Goal: Information Seeking & Learning: Learn about a topic

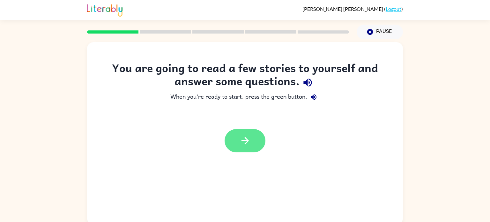
click at [242, 140] on icon "button" at bounding box center [244, 140] width 7 height 7
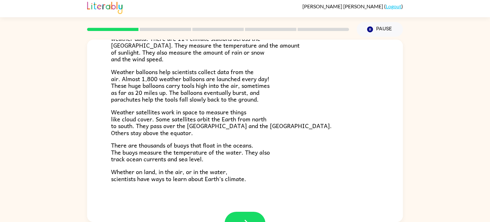
scroll to position [178, 0]
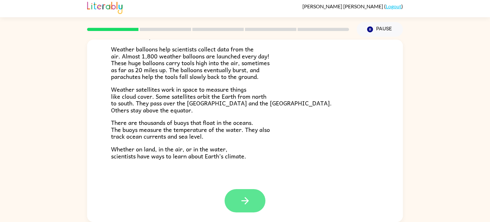
click at [255, 202] on button "button" at bounding box center [244, 200] width 41 height 23
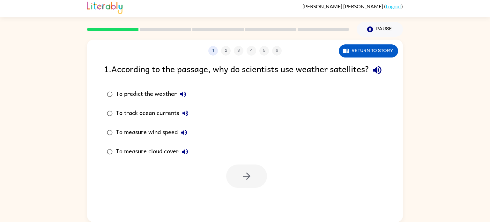
scroll to position [0, 0]
click at [347, 50] on icon "button" at bounding box center [345, 51] width 6 height 6
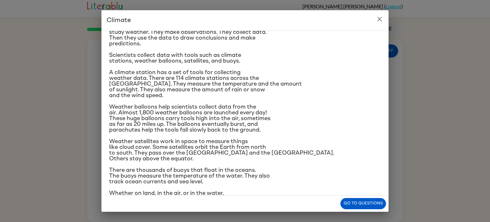
scroll to position [60, 0]
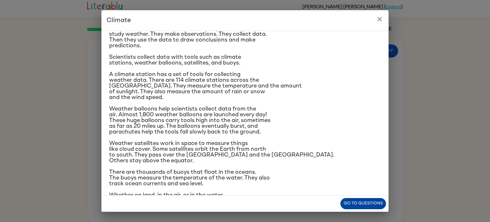
click at [361, 199] on button "Go to questions" at bounding box center [363, 203] width 46 height 11
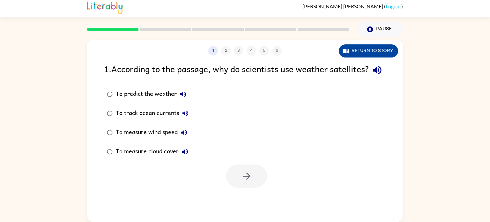
click at [358, 54] on button "Return to story" at bounding box center [368, 50] width 59 height 13
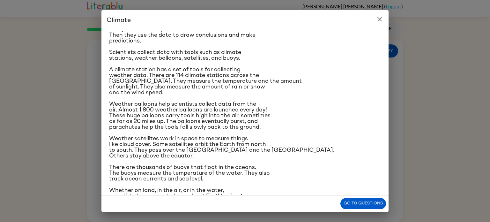
scroll to position [68, 0]
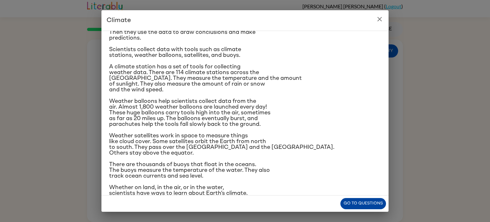
click at [353, 204] on button "Go to questions" at bounding box center [363, 203] width 46 height 11
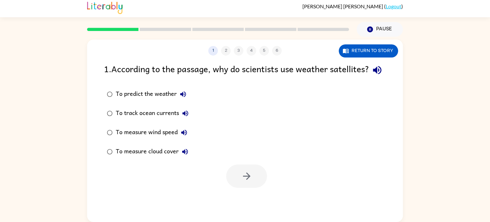
click at [134, 158] on div "To measure cloud cover" at bounding box center [154, 151] width 76 height 13
click at [247, 180] on icon "button" at bounding box center [246, 175] width 7 height 7
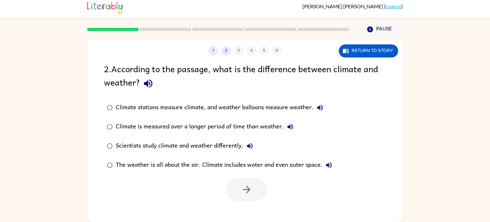
click at [223, 147] on div "Scientists study climate and weather differently." at bounding box center [186, 145] width 140 height 13
click at [225, 130] on div "Climate is measured over a longer period of time than weather." at bounding box center [206, 126] width 181 height 13
click at [260, 200] on button "button" at bounding box center [246, 189] width 41 height 23
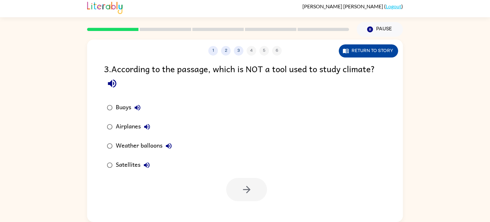
click at [365, 48] on button "Return to story" at bounding box center [368, 50] width 59 height 13
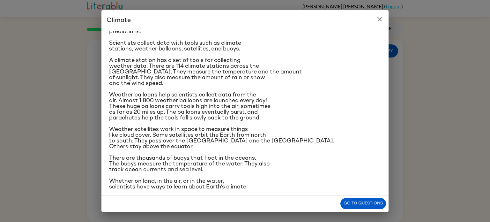
scroll to position [74, 0]
click at [372, 202] on button "Go to questions" at bounding box center [363, 203] width 46 height 11
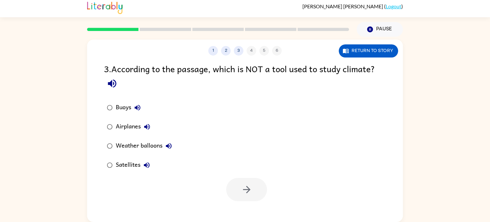
click at [127, 129] on div "Airplanes" at bounding box center [135, 126] width 38 height 13
click at [244, 184] on icon "button" at bounding box center [246, 189] width 11 height 11
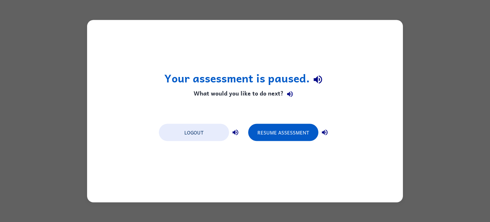
scroll to position [0, 0]
click at [278, 124] on button "Resume Assessment" at bounding box center [283, 131] width 70 height 17
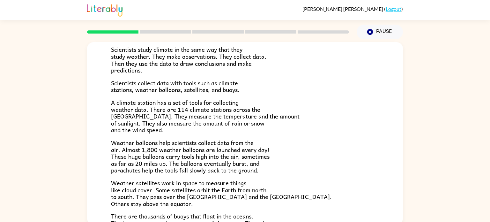
scroll to position [178, 0]
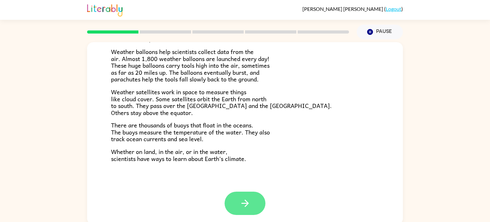
click at [248, 206] on icon "button" at bounding box center [244, 202] width 11 height 11
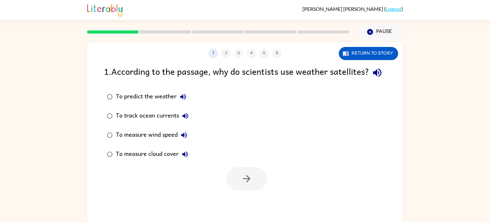
click at [166, 160] on div "To measure cloud cover" at bounding box center [154, 154] width 76 height 13
click at [255, 190] on button "button" at bounding box center [246, 178] width 41 height 23
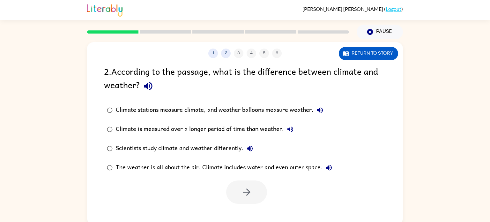
click at [227, 108] on div "Climate stations measure climate, and weather balloons measure weather." at bounding box center [221, 110] width 210 height 13
click at [210, 128] on div "Climate is measured over a longer period of time than weather." at bounding box center [206, 129] width 181 height 13
click at [238, 191] on button "button" at bounding box center [246, 191] width 41 height 23
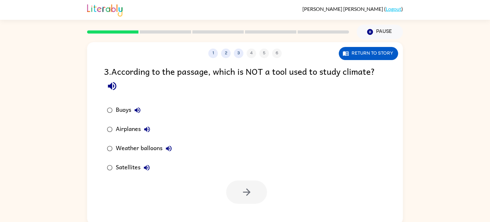
click at [133, 130] on div "Airplanes" at bounding box center [135, 129] width 38 height 13
click at [261, 198] on button "button" at bounding box center [246, 191] width 41 height 23
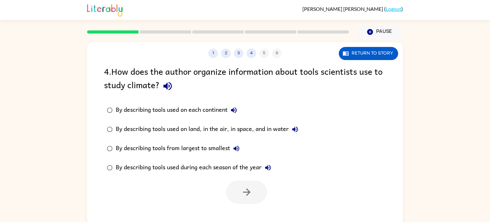
click at [195, 110] on div "By describing tools used on each continent" at bounding box center [178, 110] width 124 height 13
click at [254, 195] on button "button" at bounding box center [246, 191] width 41 height 23
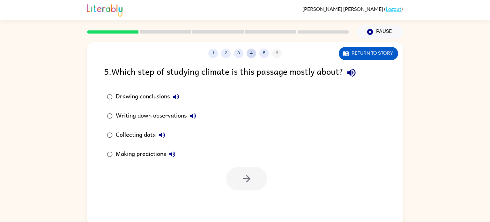
click at [247, 53] on button "4" at bounding box center [251, 53] width 10 height 10
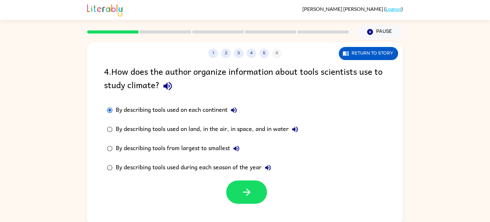
click at [224, 129] on div "By describing tools used on land, in the air, in space, and in water" at bounding box center [209, 129] width 186 height 13
click at [246, 187] on icon "button" at bounding box center [246, 191] width 11 height 11
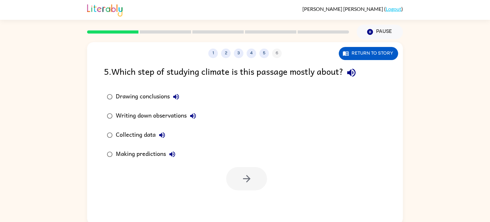
click at [143, 139] on div "Collecting data" at bounding box center [142, 135] width 53 height 13
click at [247, 180] on icon "button" at bounding box center [246, 178] width 11 height 11
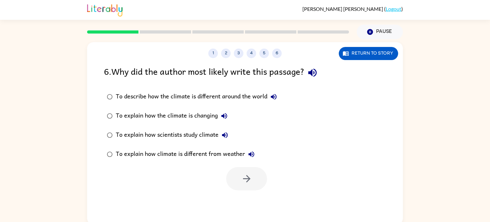
click at [208, 132] on div "To explain how scientists study climate" at bounding box center [173, 135] width 115 height 13
click at [242, 183] on icon "button" at bounding box center [246, 178] width 11 height 11
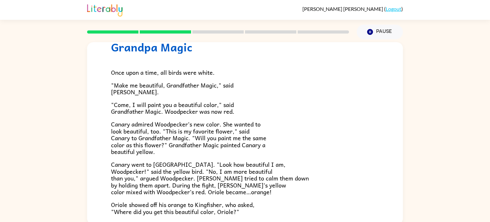
scroll to position [27, 0]
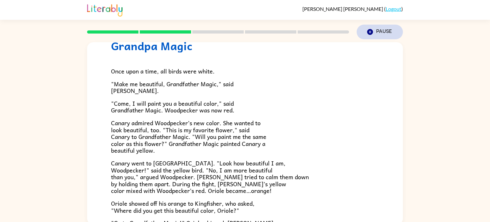
click at [367, 33] on icon "button" at bounding box center [370, 32] width 6 height 6
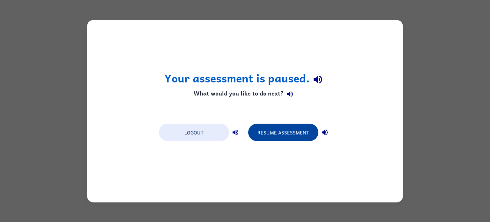
click at [287, 135] on button "Resume Assessment" at bounding box center [283, 131] width 70 height 17
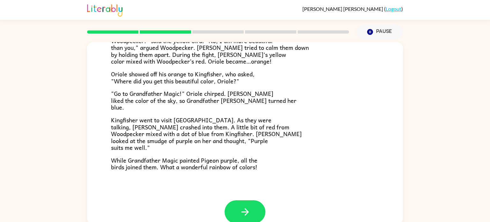
scroll to position [157, 0]
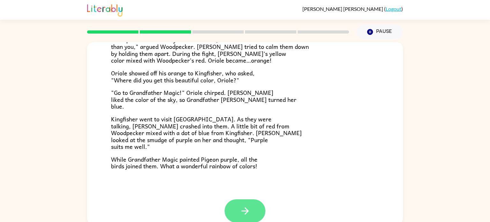
click at [250, 213] on icon "button" at bounding box center [244, 210] width 11 height 11
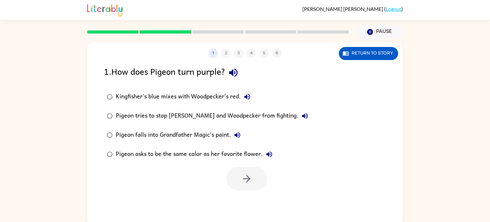
click at [216, 96] on div "Kingfisher’s blue mixes with Woodpecker’s red." at bounding box center [185, 96] width 138 height 13
click at [256, 172] on button "button" at bounding box center [246, 178] width 41 height 23
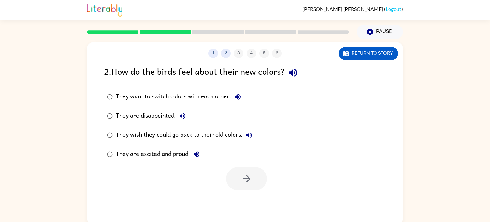
click at [183, 151] on div "They are excited and proud." at bounding box center [159, 154] width 87 height 13
click at [232, 178] on button "button" at bounding box center [246, 178] width 41 height 23
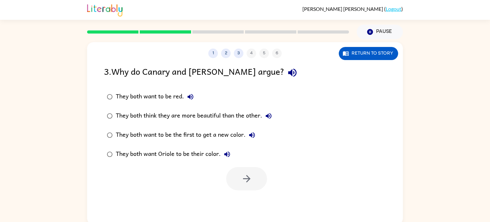
click at [191, 116] on div "They both think they are more beautiful than the other." at bounding box center [195, 115] width 159 height 13
click at [232, 174] on button "button" at bounding box center [246, 178] width 41 height 23
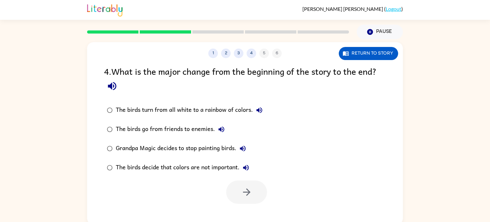
click at [185, 110] on div "The birds turn from all white to a rainbow of colors." at bounding box center [191, 110] width 150 height 13
click at [260, 186] on button "button" at bounding box center [246, 191] width 41 height 23
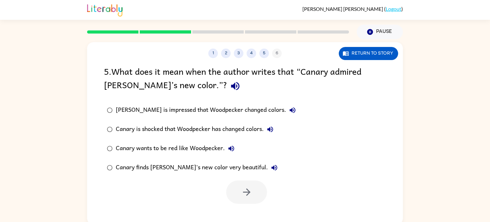
click at [212, 110] on div "[PERSON_NAME] is impressed that Woodpecker changed colors." at bounding box center [207, 110] width 183 height 13
click at [209, 167] on div "Canary finds [PERSON_NAME]'s new color very beautiful." at bounding box center [198, 167] width 165 height 13
click at [243, 196] on icon "button" at bounding box center [246, 191] width 11 height 11
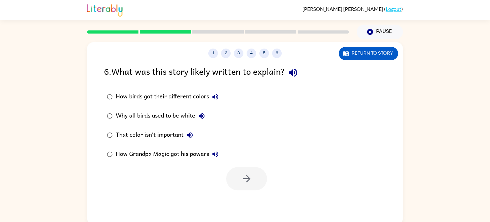
click at [171, 136] on div "That color isn't important" at bounding box center [156, 135] width 80 height 13
click at [266, 186] on div at bounding box center [246, 178] width 41 height 23
click at [243, 179] on icon "button" at bounding box center [246, 178] width 11 height 11
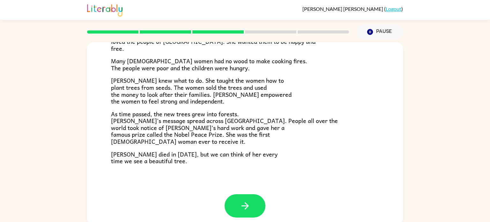
scroll to position [179, 0]
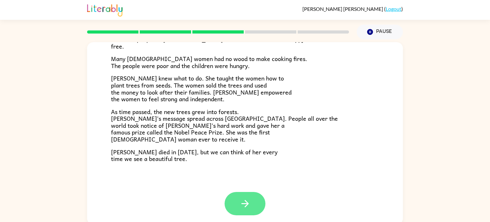
click at [250, 206] on icon "button" at bounding box center [244, 203] width 11 height 11
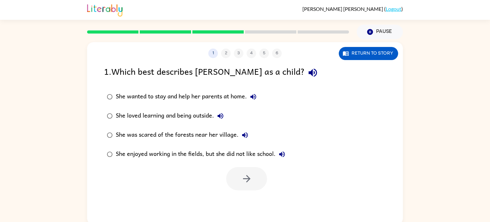
scroll to position [0, 0]
click at [196, 112] on div "She loved learning and being outside." at bounding box center [171, 115] width 111 height 13
click at [247, 180] on icon "button" at bounding box center [246, 178] width 7 height 7
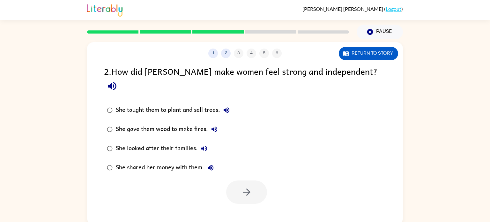
click at [189, 105] on label "She taught them to plant and sell trees." at bounding box center [168, 109] width 136 height 19
click at [249, 186] on button "button" at bounding box center [246, 191] width 41 height 23
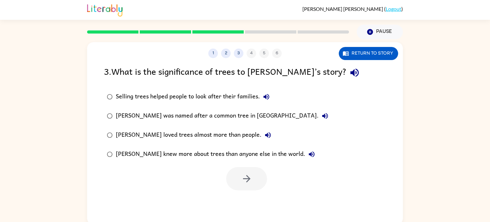
click at [210, 117] on div "[PERSON_NAME] was named after a common tree in [GEOGRAPHIC_DATA]." at bounding box center [224, 115] width 216 height 13
click at [243, 173] on icon "button" at bounding box center [246, 178] width 11 height 11
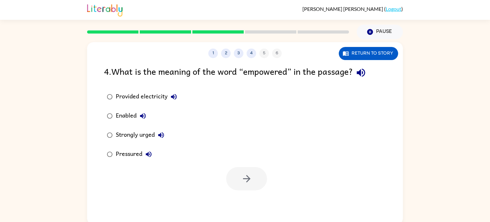
click at [137, 134] on div "Strongly urged" at bounding box center [142, 135] width 52 height 13
click at [235, 172] on button "button" at bounding box center [246, 178] width 41 height 23
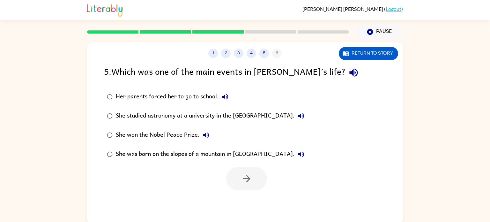
click at [177, 136] on div "She won the Nobel Peace Prize." at bounding box center [164, 135] width 97 height 13
click at [248, 184] on button "button" at bounding box center [246, 178] width 41 height 23
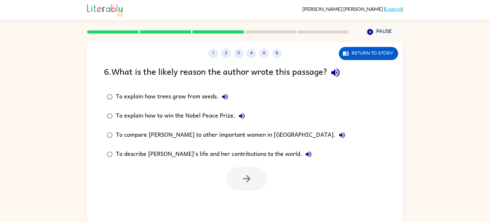
click at [167, 153] on div "To describe [PERSON_NAME]’s life and her contributions to the world." at bounding box center [215, 154] width 199 height 13
click at [256, 179] on button "button" at bounding box center [246, 178] width 41 height 23
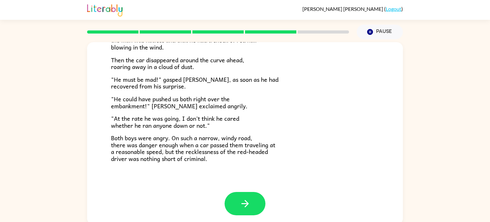
scroll to position [3, 0]
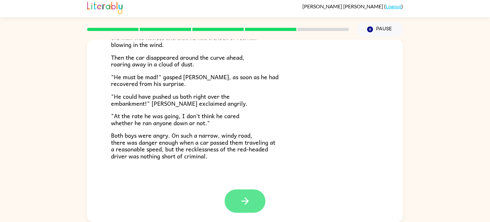
click at [253, 198] on button "button" at bounding box center [244, 200] width 41 height 23
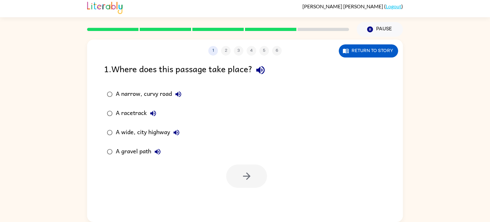
click at [134, 152] on div "A gravel path" at bounding box center [140, 151] width 48 height 13
click at [243, 167] on button "button" at bounding box center [246, 175] width 41 height 23
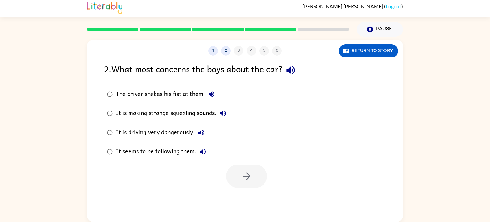
click at [175, 130] on div "It is driving very dangerously." at bounding box center [162, 132] width 92 height 13
click at [233, 171] on button "button" at bounding box center [246, 175] width 41 height 23
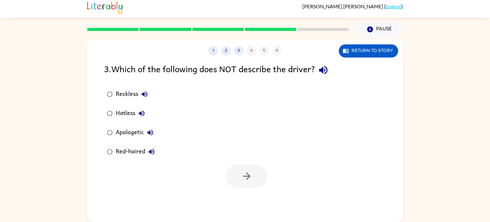
click at [116, 131] on div "Apologetic" at bounding box center [136, 132] width 41 height 13
click at [247, 180] on icon "button" at bounding box center [246, 175] width 11 height 11
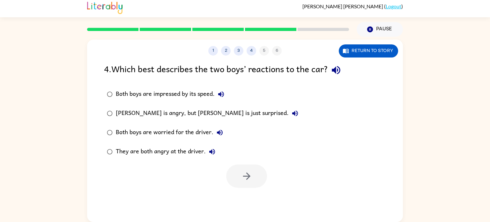
click at [173, 113] on div "[PERSON_NAME] is angry, but [PERSON_NAME] is just surprised." at bounding box center [209, 113] width 186 height 13
click at [250, 165] on button "button" at bounding box center [246, 175] width 41 height 23
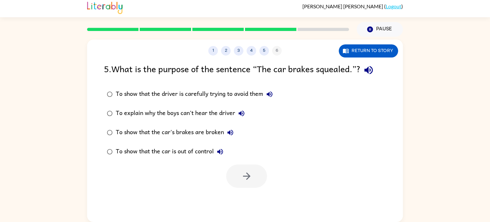
click at [174, 147] on div "To show that the car is out of control" at bounding box center [171, 151] width 111 height 13
click at [228, 172] on button "button" at bounding box center [246, 175] width 41 height 23
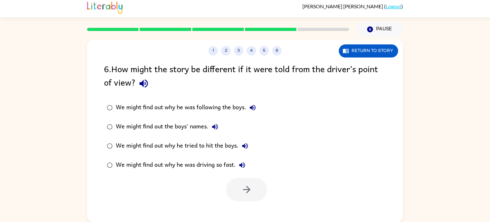
click at [169, 167] on div "We might find out why he was driving so fast." at bounding box center [182, 164] width 133 height 13
click at [262, 192] on button "button" at bounding box center [246, 189] width 41 height 23
